Goal: Subscribe to service/newsletter

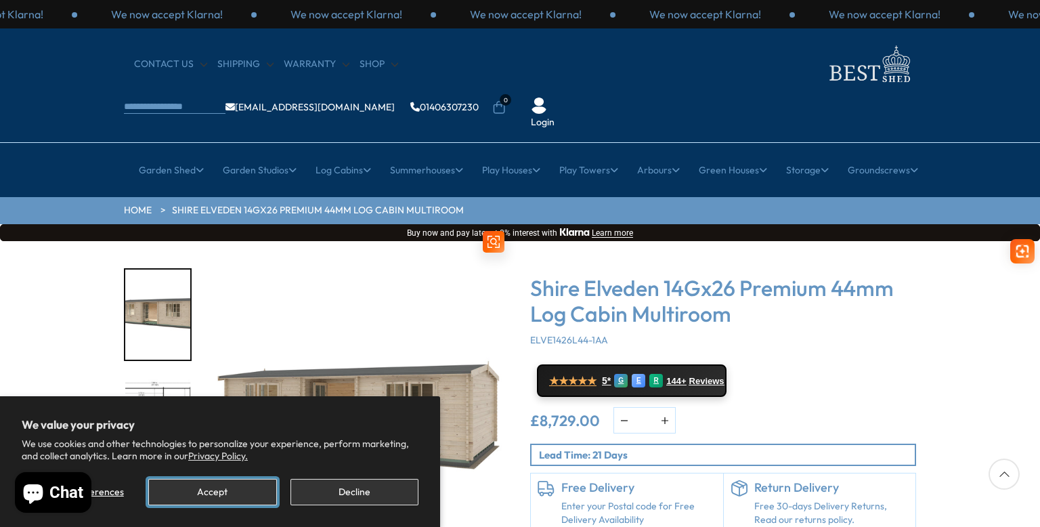
click at [219, 495] on button "Accept" at bounding box center [212, 492] width 128 height 26
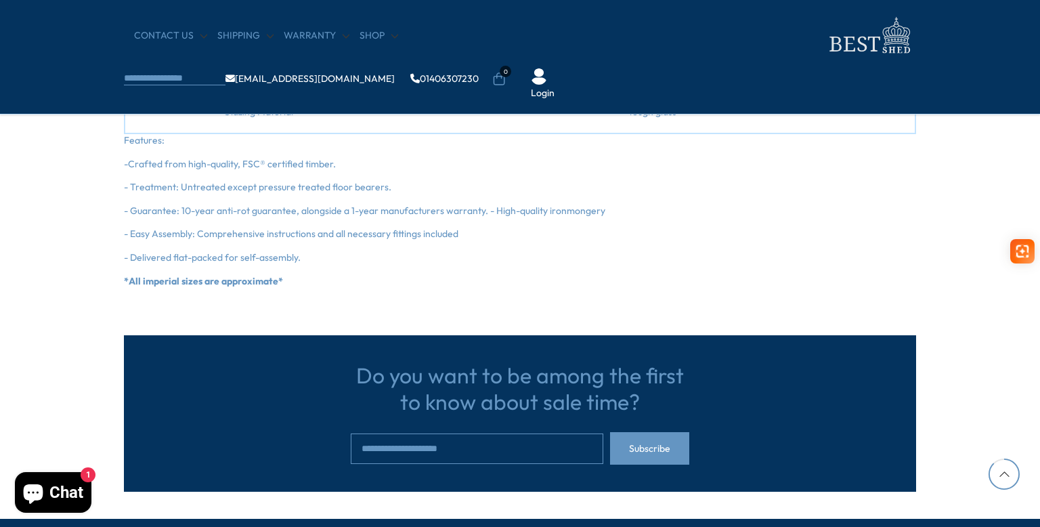
scroll to position [2094, 0]
click at [410, 449] on input "email" at bounding box center [477, 449] width 253 height 30
click at [433, 444] on input "email" at bounding box center [477, 449] width 253 height 30
type input "**********"
click at [648, 448] on span "Subscribe" at bounding box center [649, 448] width 41 height 9
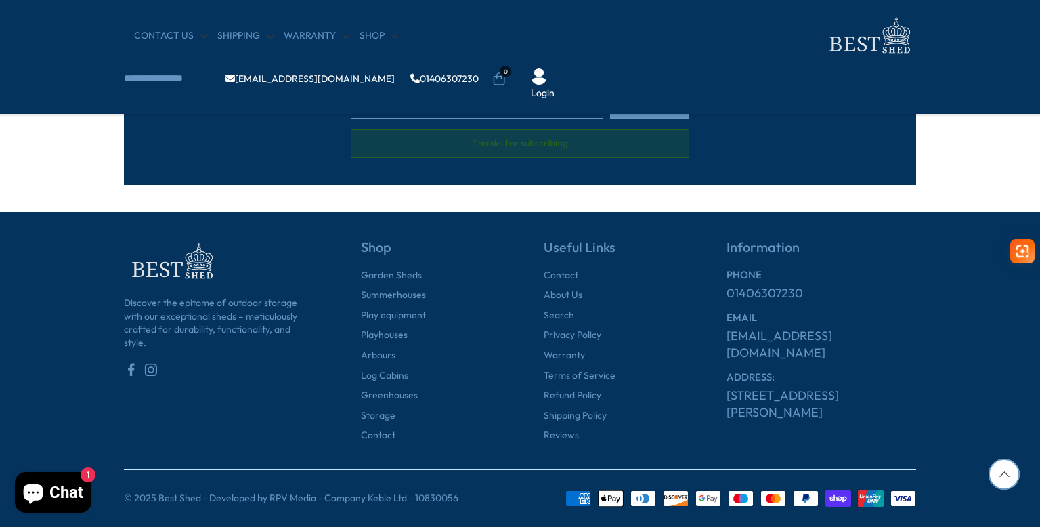
scroll to position [2438, 0]
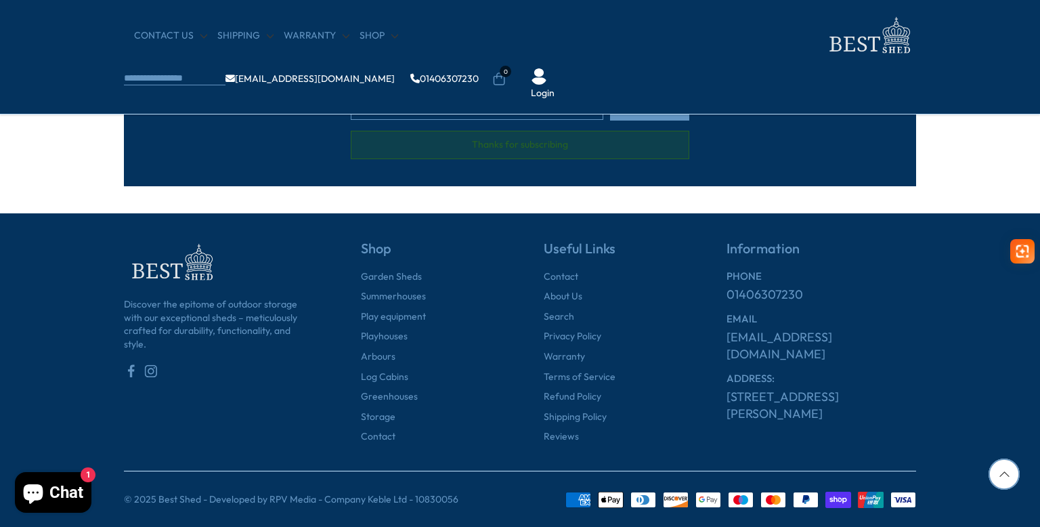
click at [60, 498] on span "Chat" at bounding box center [66, 492] width 34 height 20
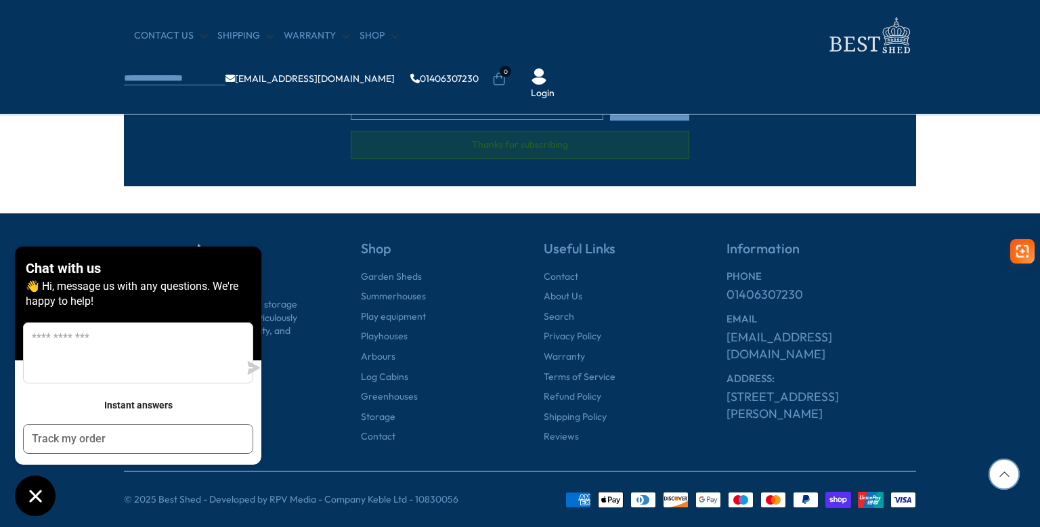
click at [280, 240] on div "Discover the epitome of outdoor storage with our exceptional sheds – meticulous…" at bounding box center [219, 309] width 190 height 138
click at [30, 492] on icon "Chat window" at bounding box center [35, 496] width 12 height 12
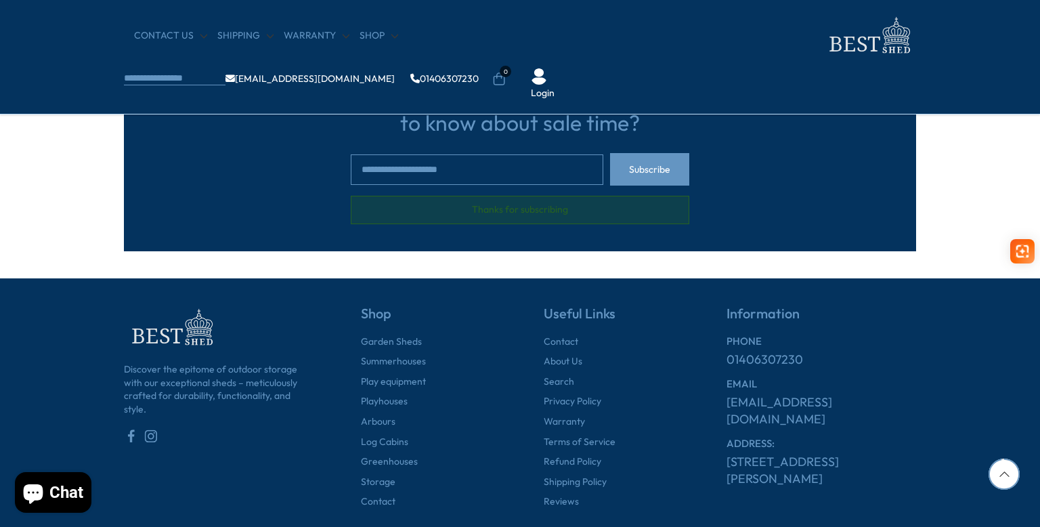
scroll to position [2222, 0]
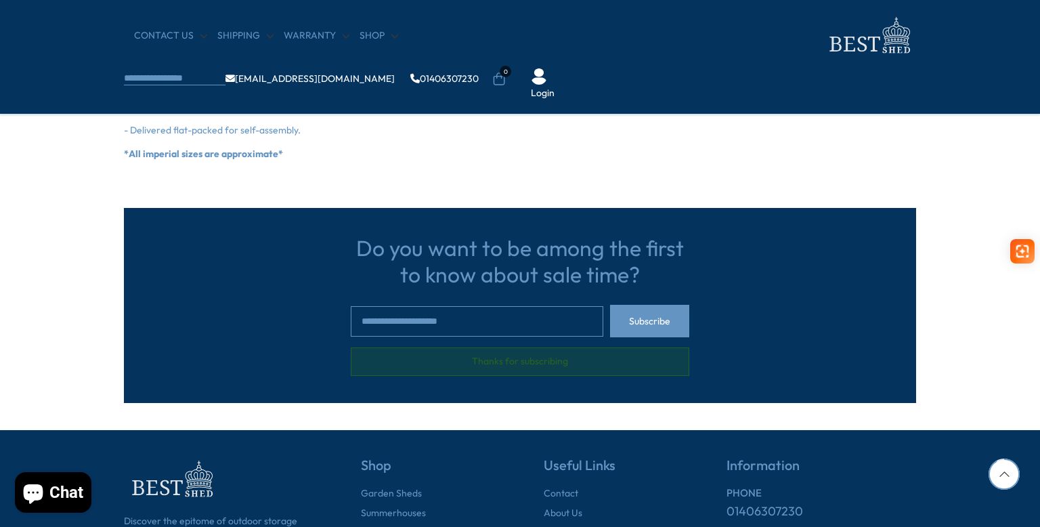
click at [439, 327] on input "email" at bounding box center [477, 321] width 253 height 30
click at [417, 316] on input "email" at bounding box center [477, 321] width 253 height 30
type input "**********"
click at [547, 322] on input "**********" at bounding box center [477, 321] width 253 height 30
click at [647, 318] on span "Subscribe" at bounding box center [649, 320] width 41 height 9
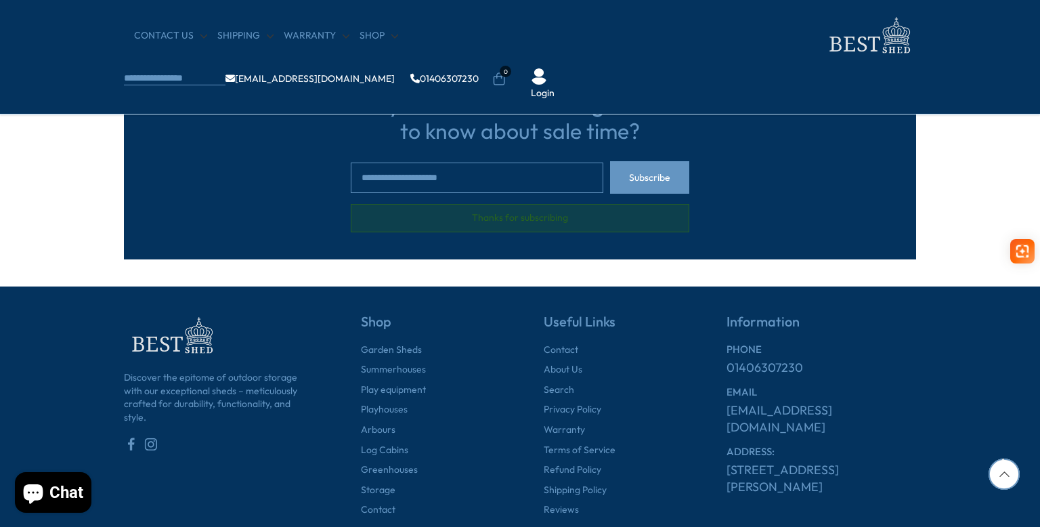
scroll to position [2365, 0]
